Goal: Information Seeking & Learning: Learn about a topic

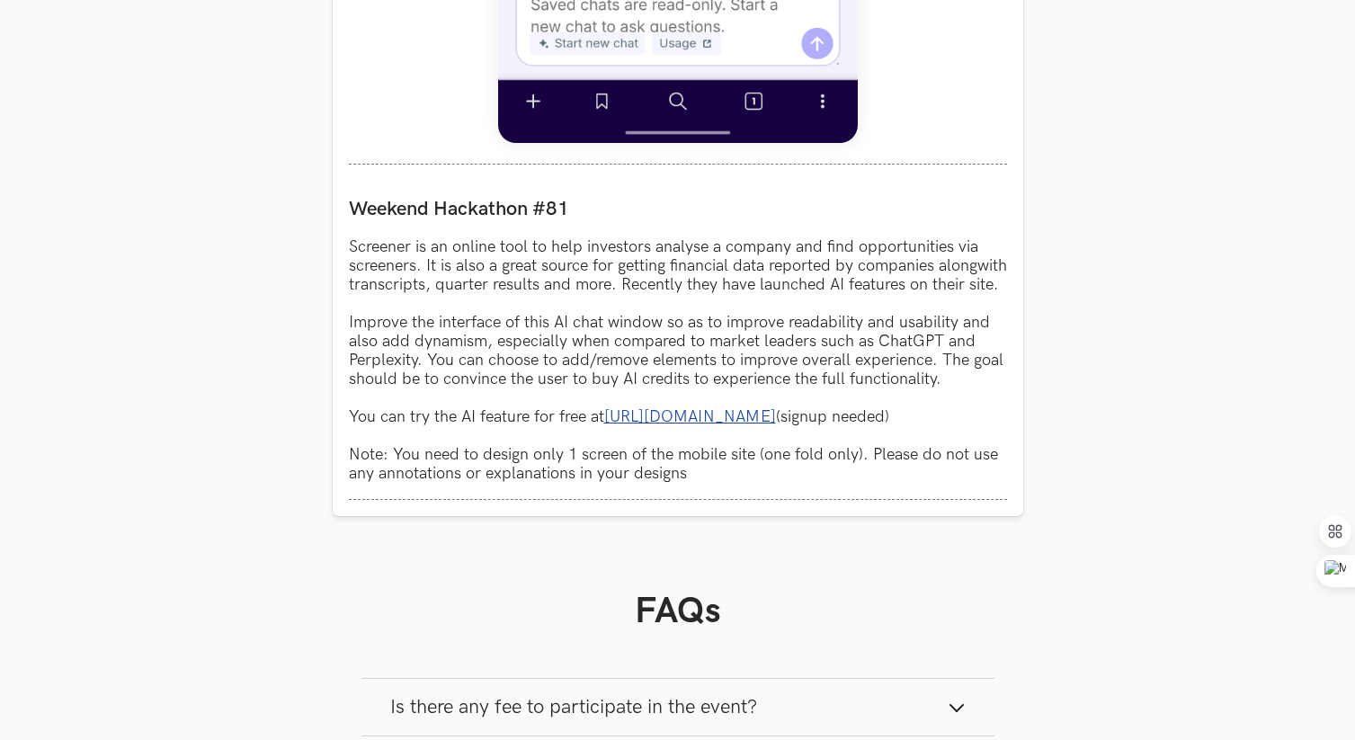
scroll to position [2158, 0]
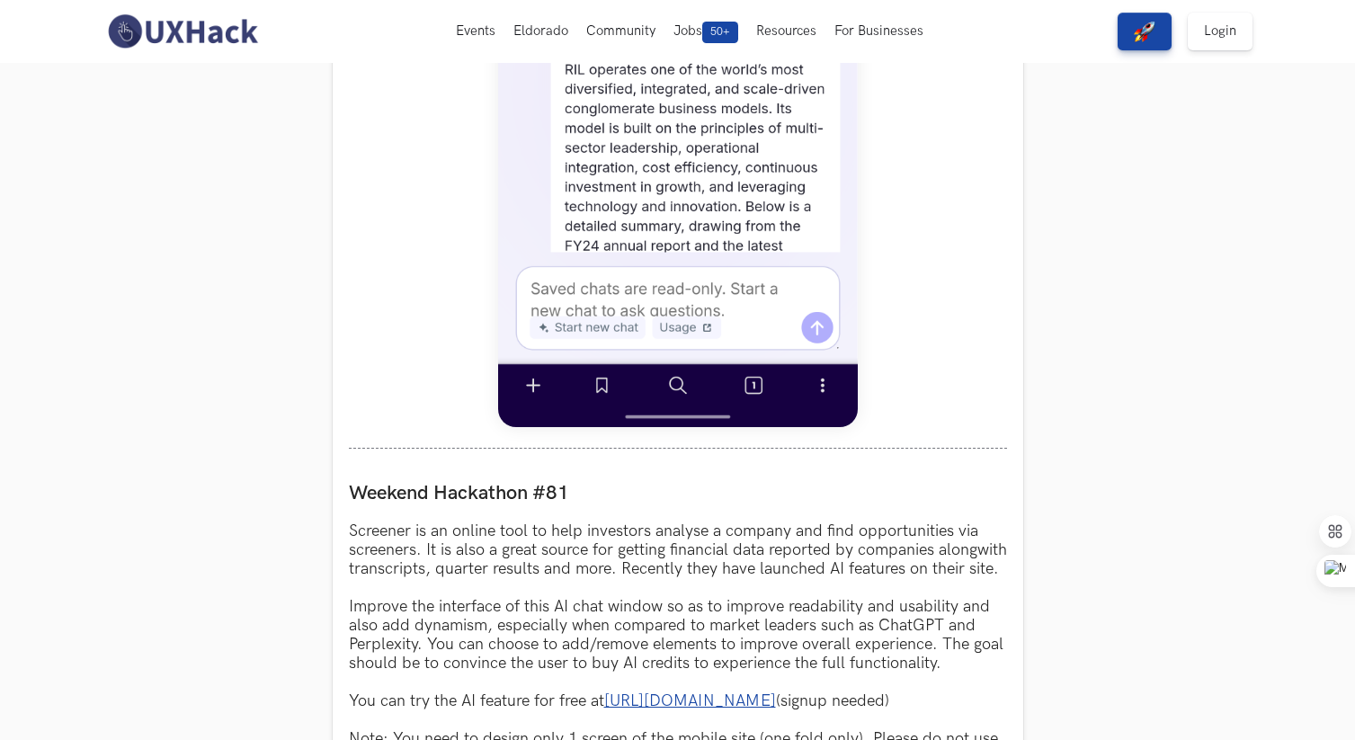
scroll to position [1010, 0]
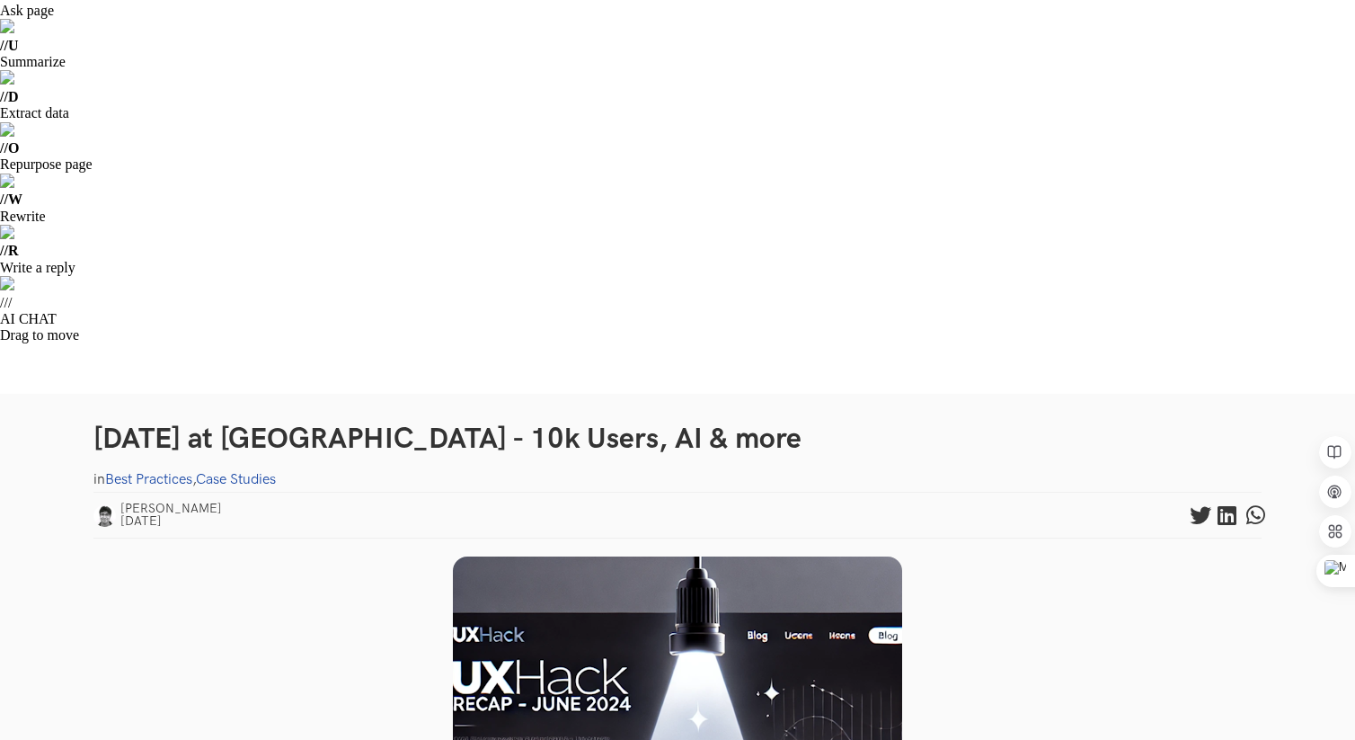
scroll to position [613, 0]
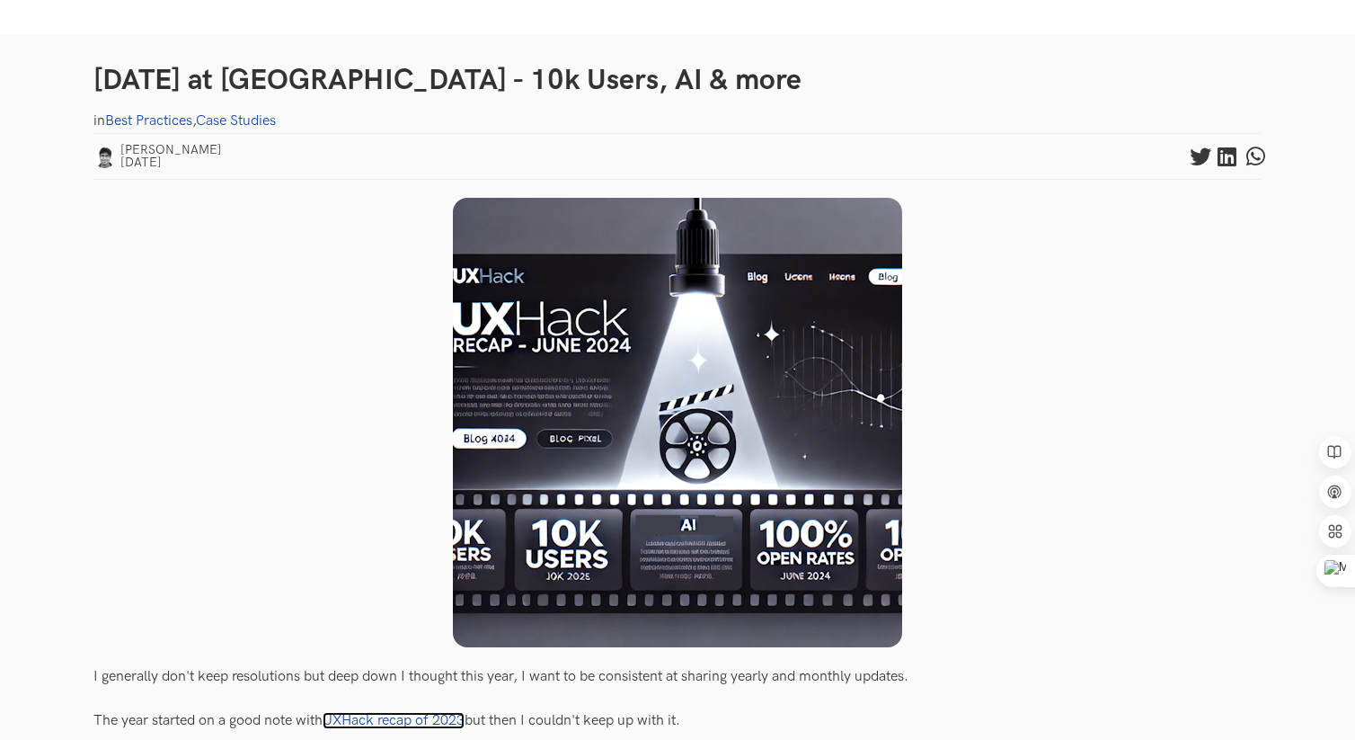
click at [406, 712] on link "UXHack recap of 2023" at bounding box center [394, 720] width 142 height 17
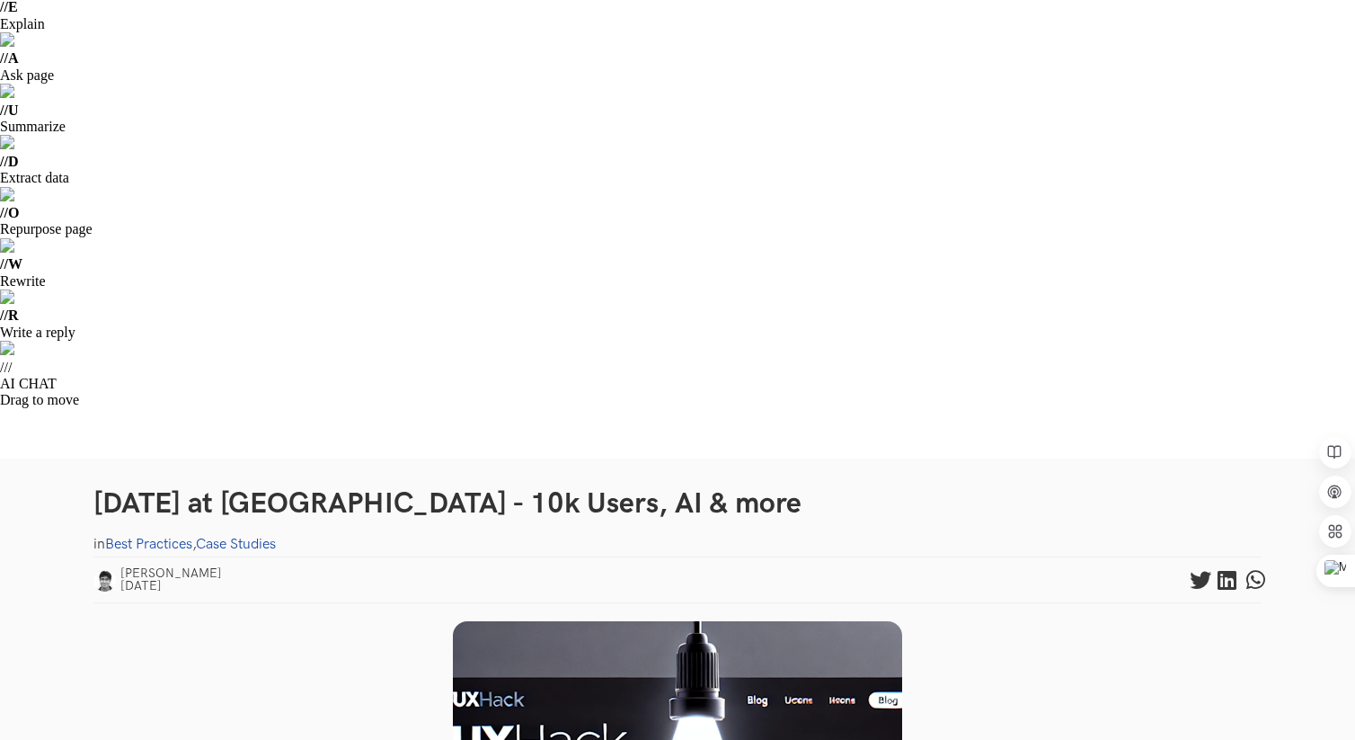
scroll to position [0, 0]
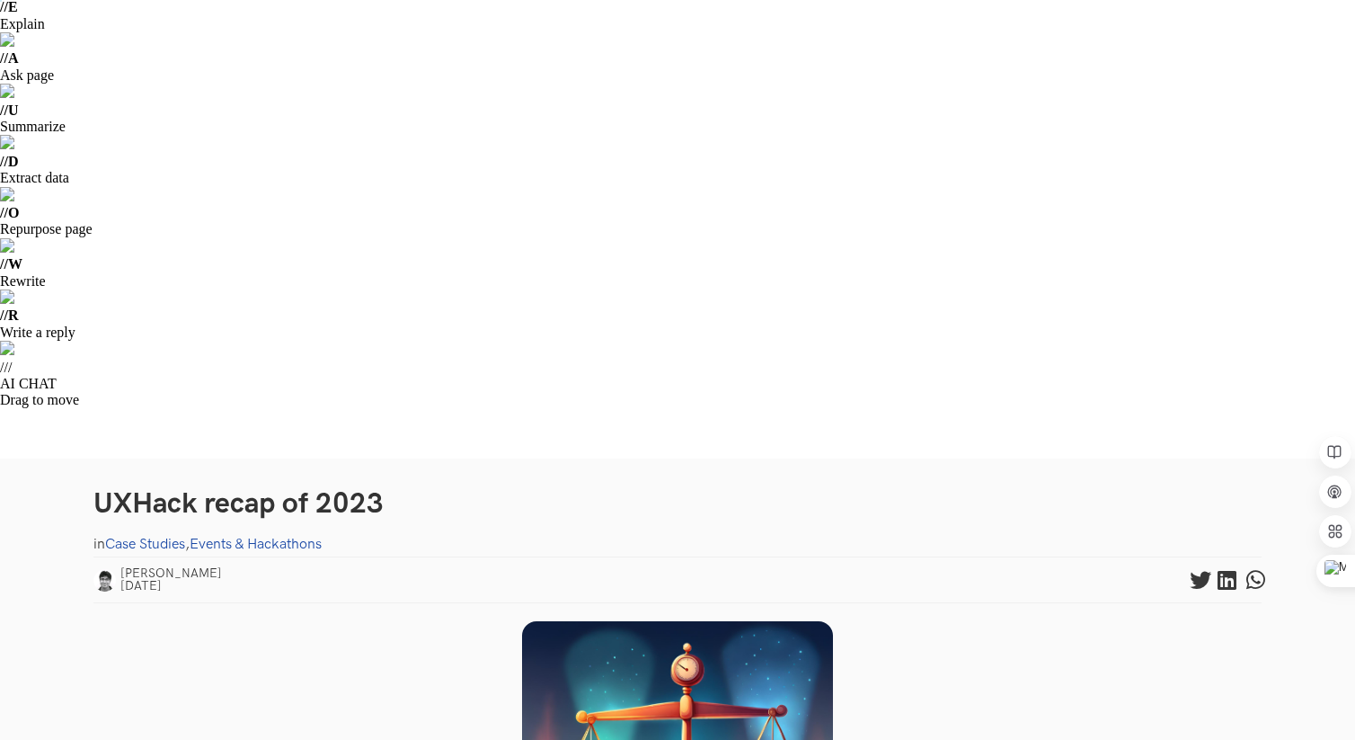
scroll to position [193, 0]
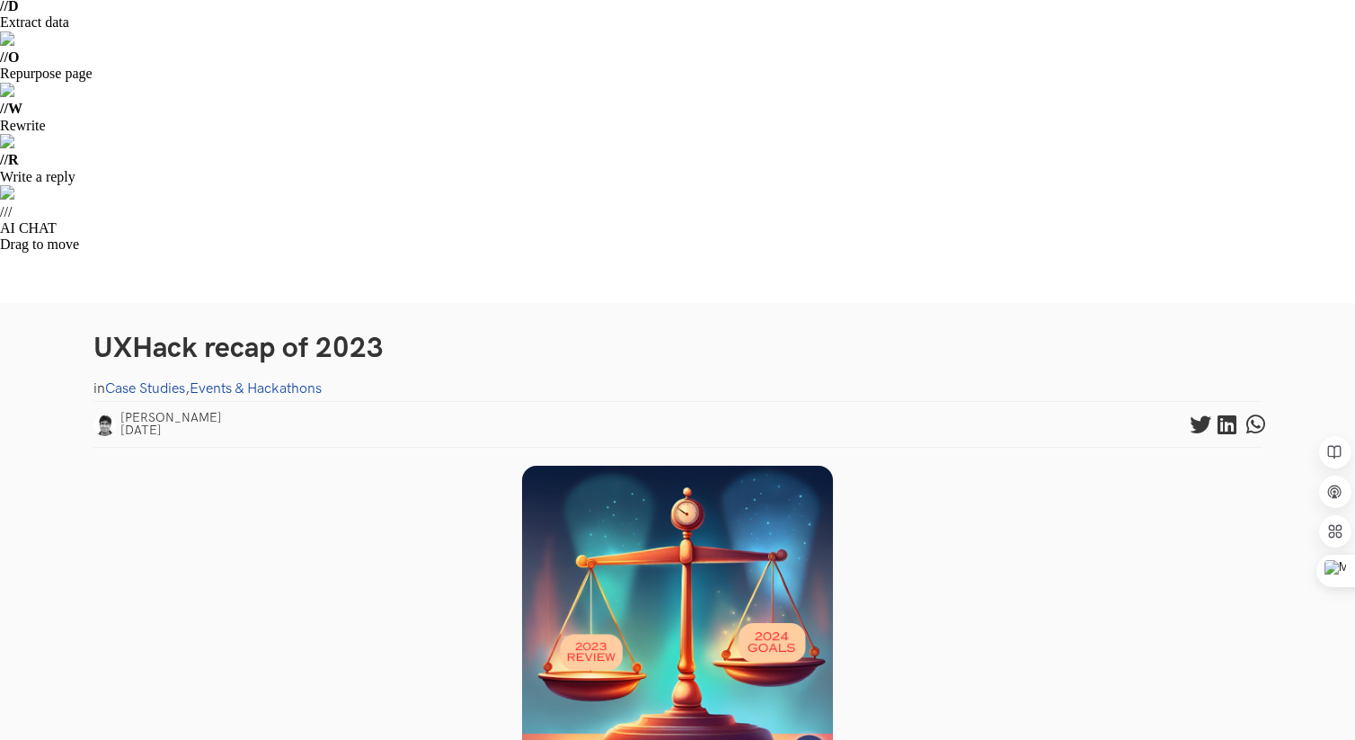
scroll to position [347, 0]
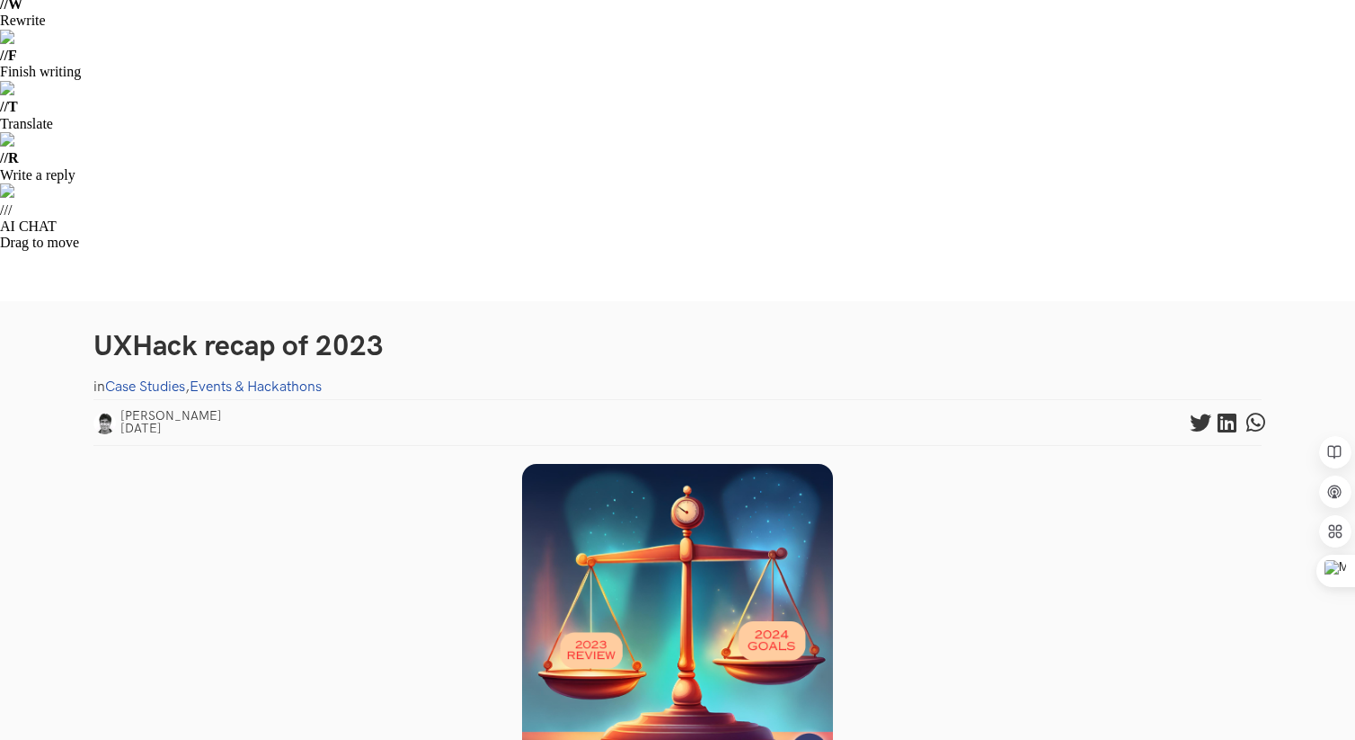
drag, startPoint x: 234, startPoint y: 253, endPoint x: 938, endPoint y: 252, distance: 703.8
drag, startPoint x: 95, startPoint y: 300, endPoint x: 461, endPoint y: 356, distance: 370.1
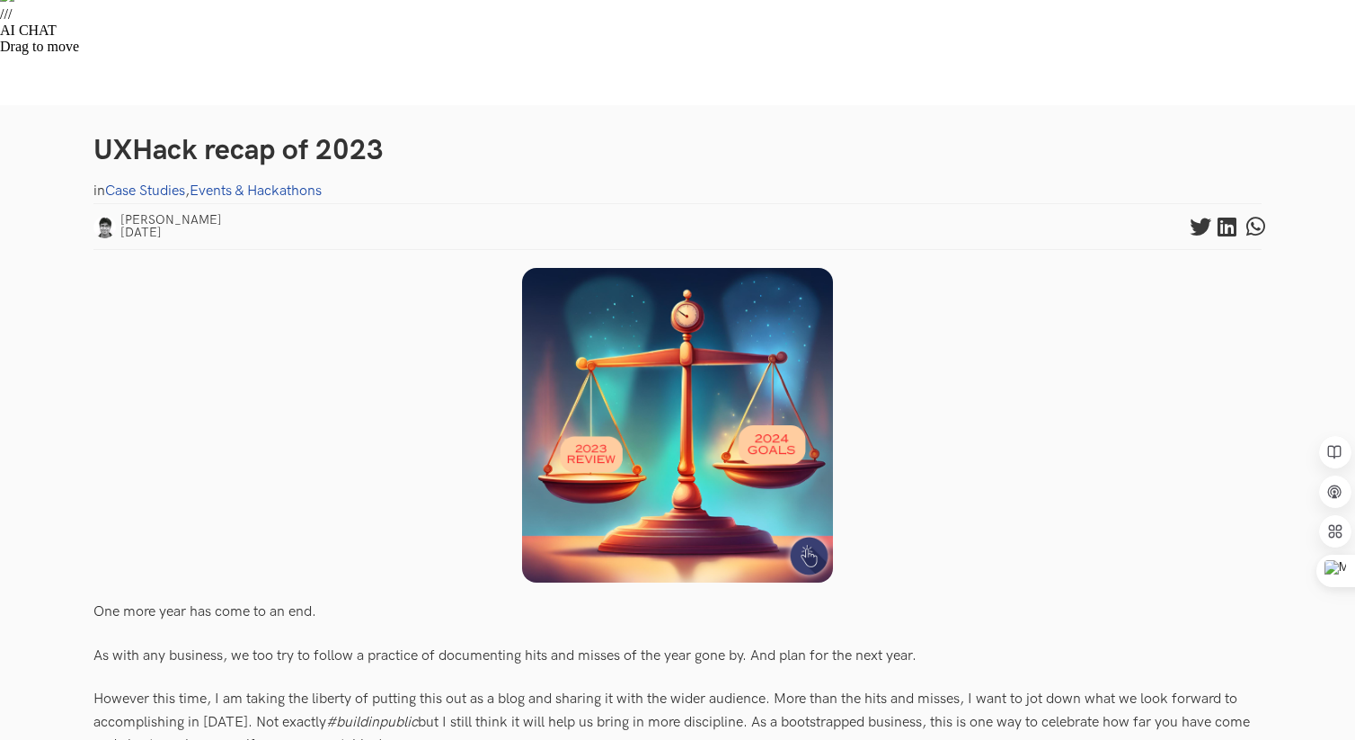
scroll to position [544, 0]
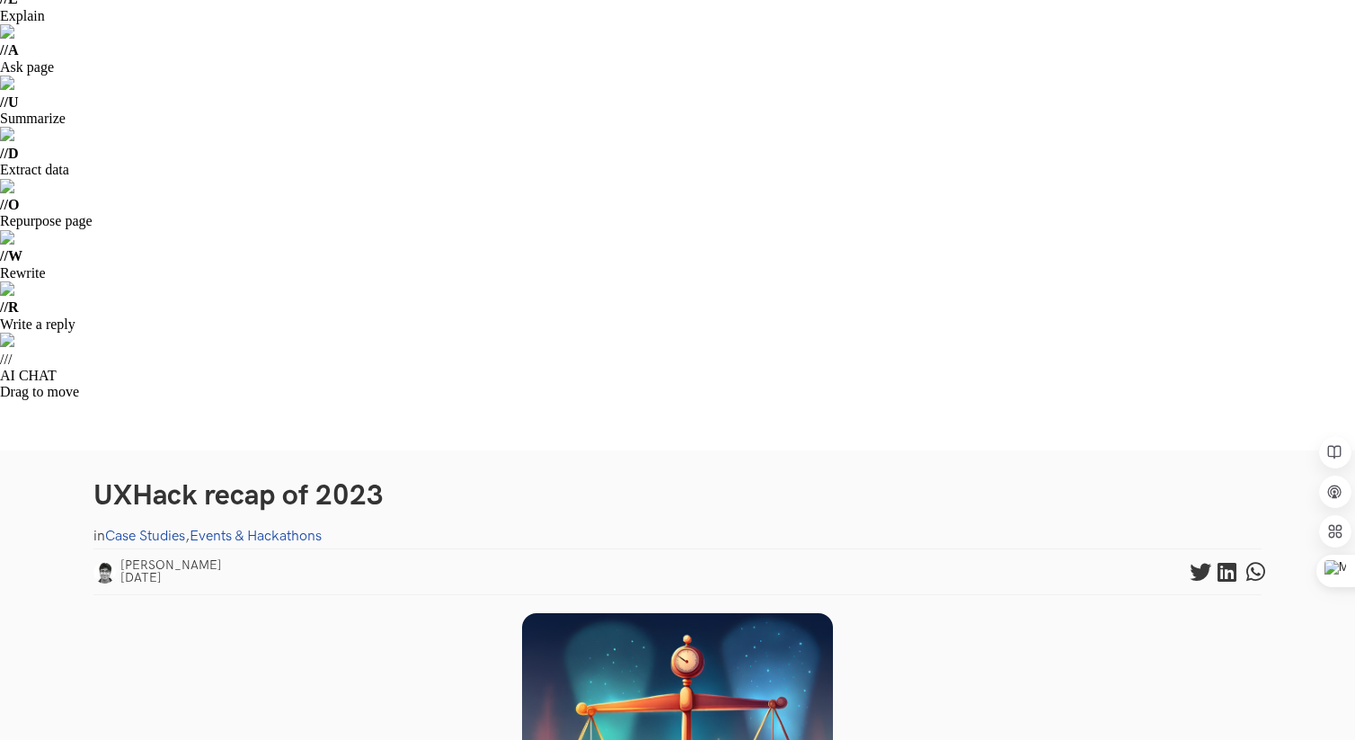
scroll to position [0, 0]
